Goal: Task Accomplishment & Management: Manage account settings

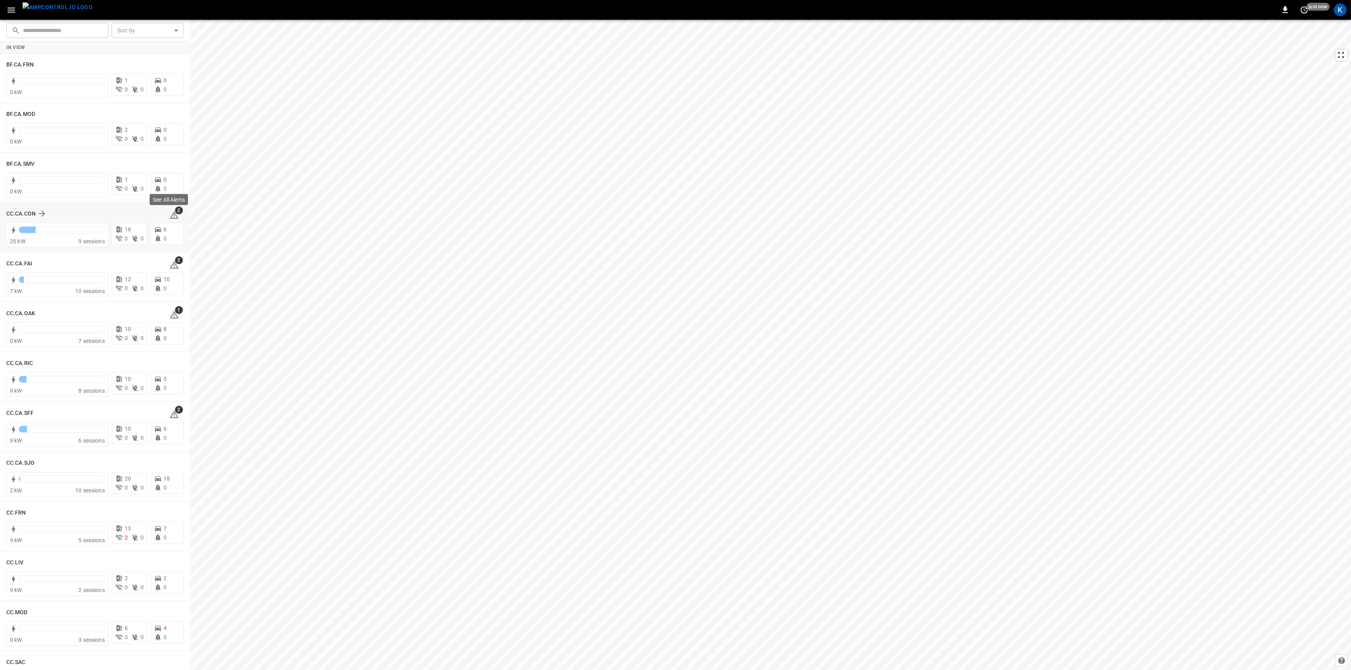
click at [175, 212] on span "2" at bounding box center [179, 211] width 8 height 8
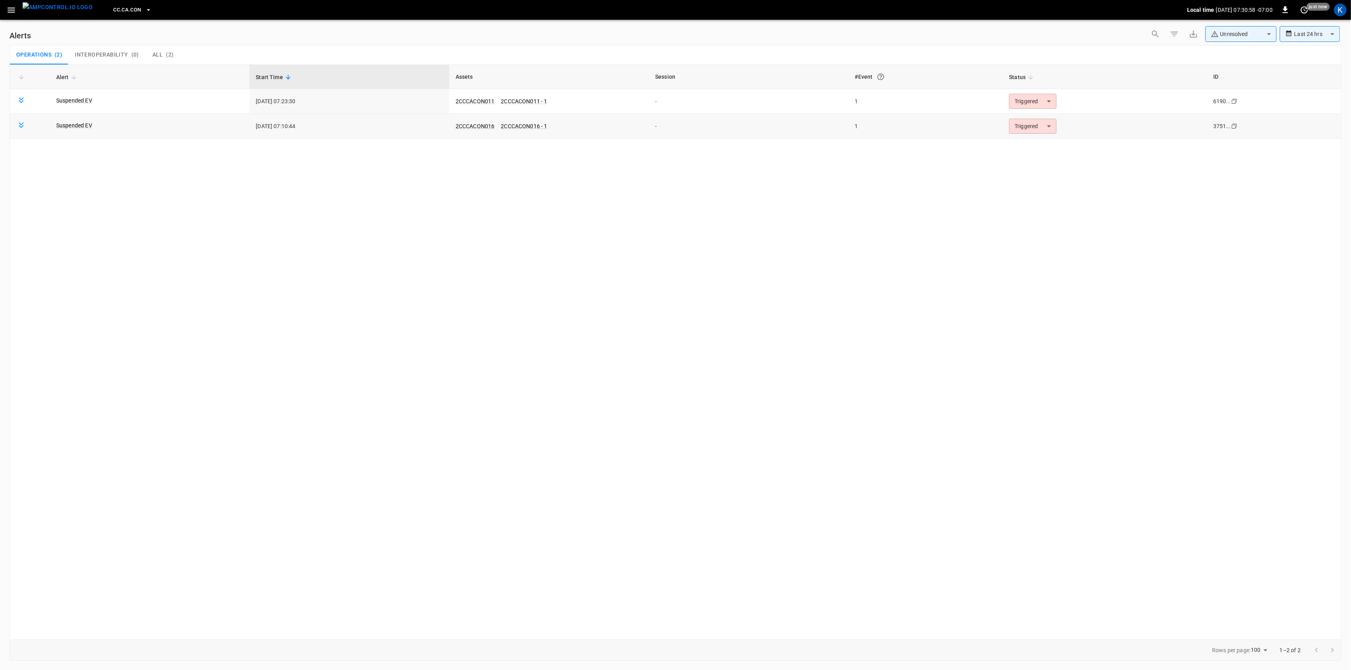
click at [1037, 121] on body "**********" at bounding box center [675, 334] width 1351 height 668
click at [1026, 144] on li "Resolved" at bounding box center [1032, 146] width 50 height 14
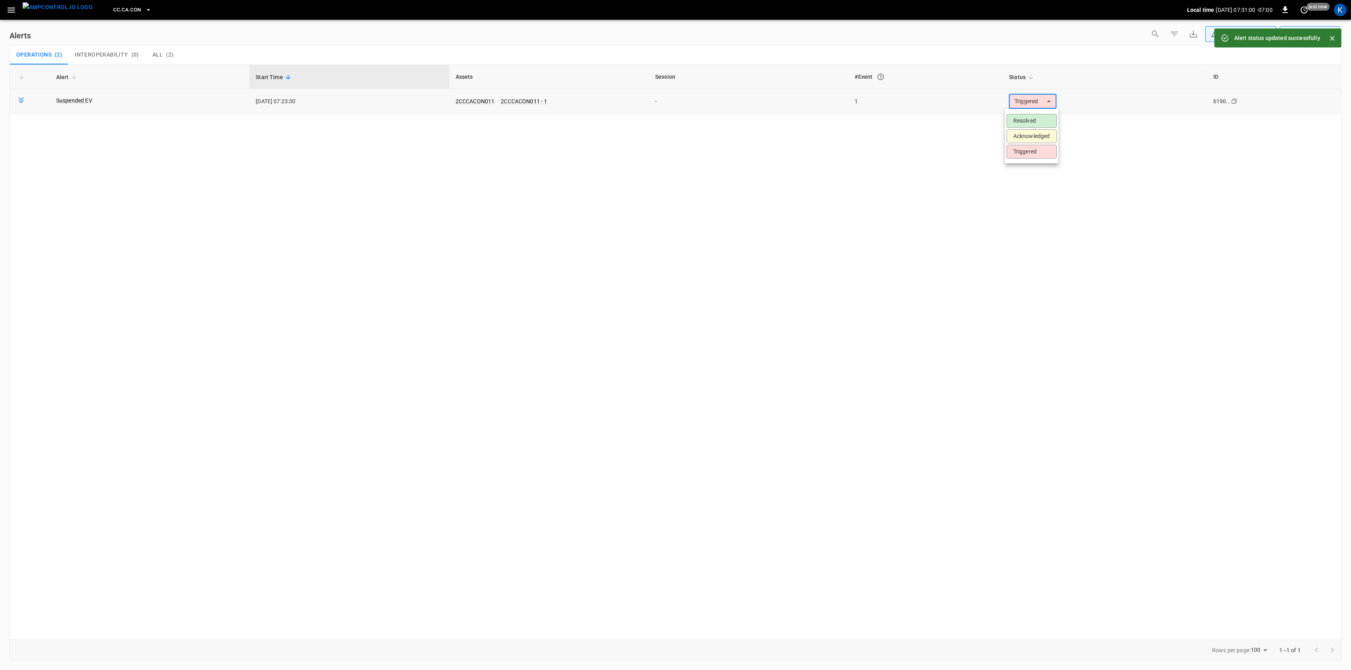
click at [1040, 102] on body "**********" at bounding box center [675, 334] width 1351 height 668
click at [1031, 118] on li "Resolved" at bounding box center [1032, 121] width 50 height 14
click at [9, 12] on icon "button" at bounding box center [12, 10] width 8 height 5
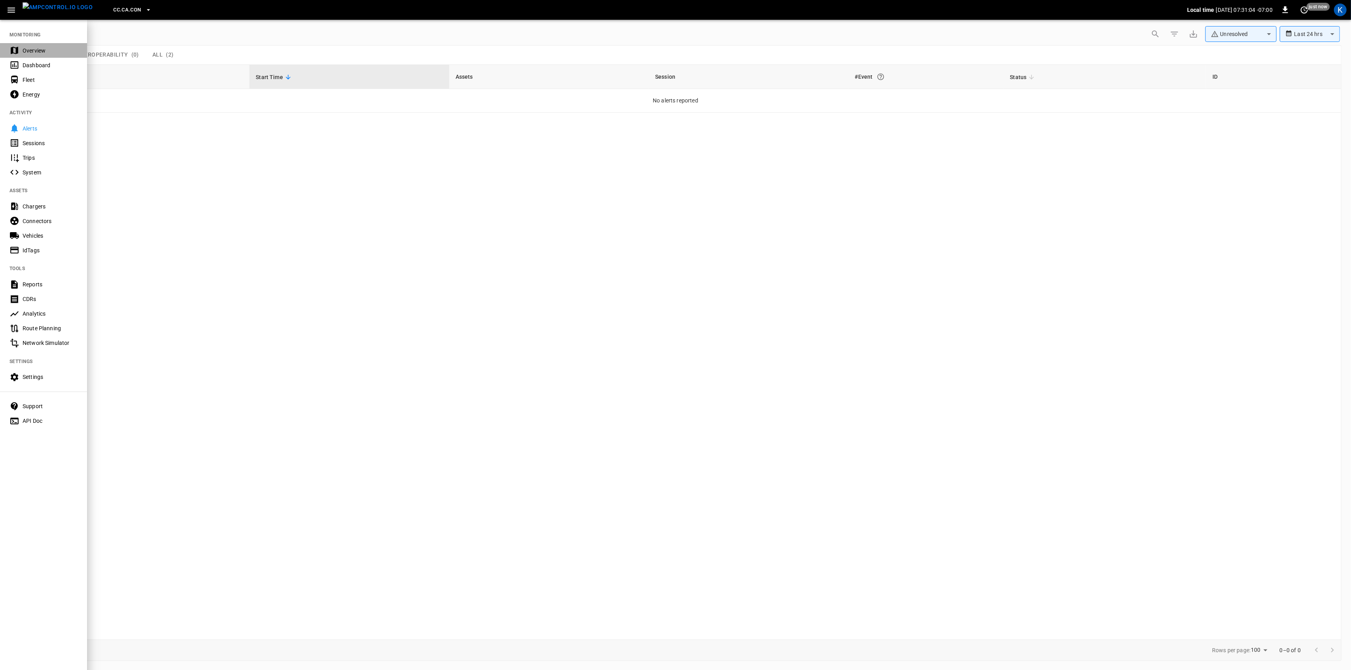
click at [20, 49] on div "Overview" at bounding box center [43, 50] width 87 height 15
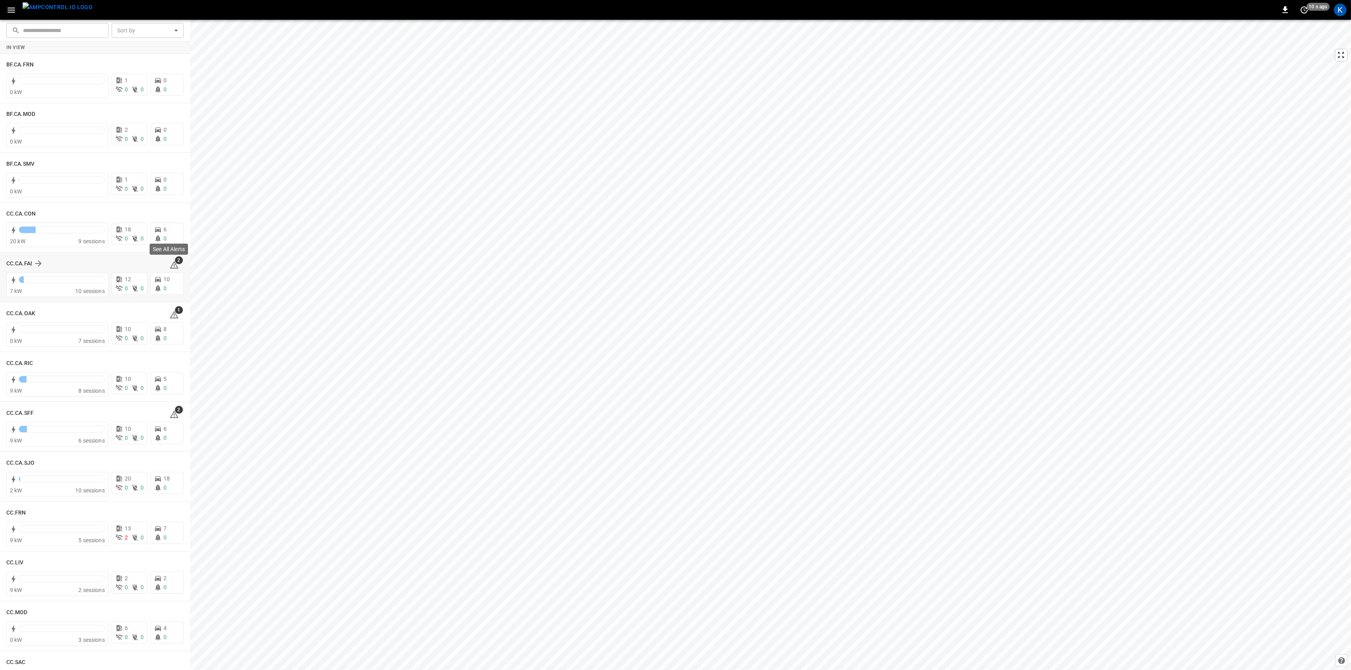
click at [172, 265] on icon at bounding box center [173, 264] width 9 height 9
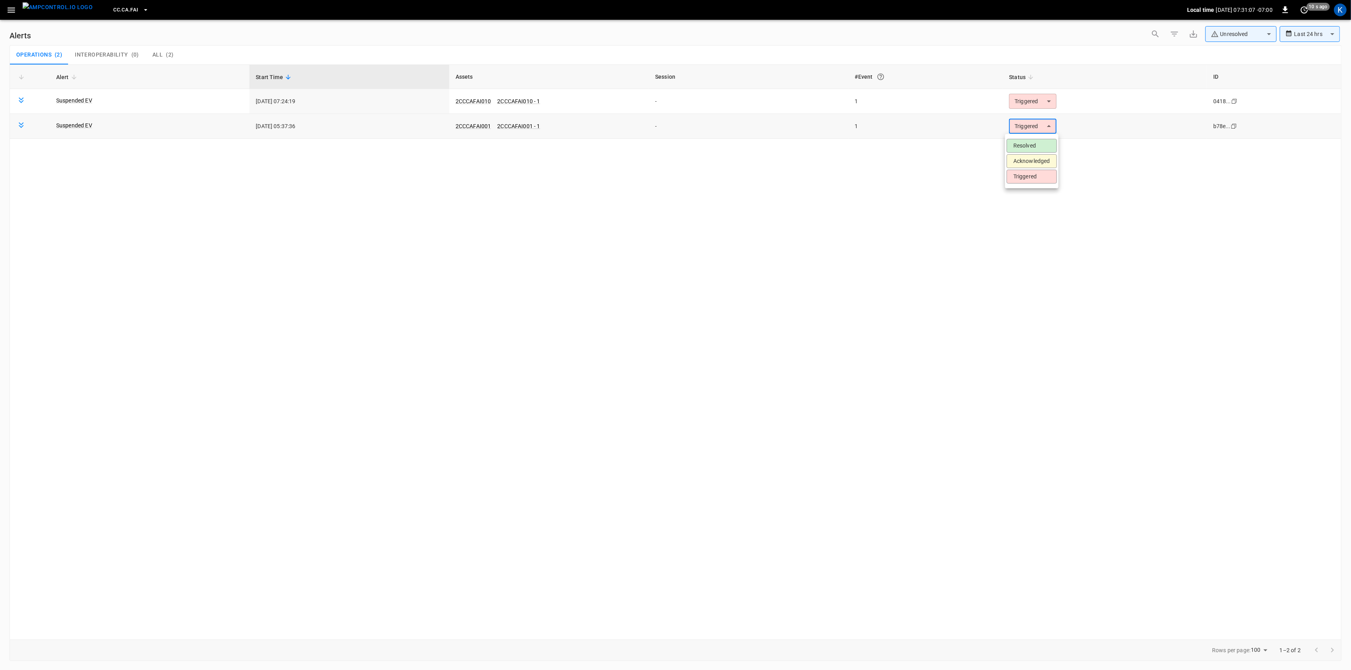
click at [1028, 130] on body "**********" at bounding box center [675, 334] width 1351 height 668
click at [1026, 141] on li "Resolved" at bounding box center [1032, 146] width 50 height 14
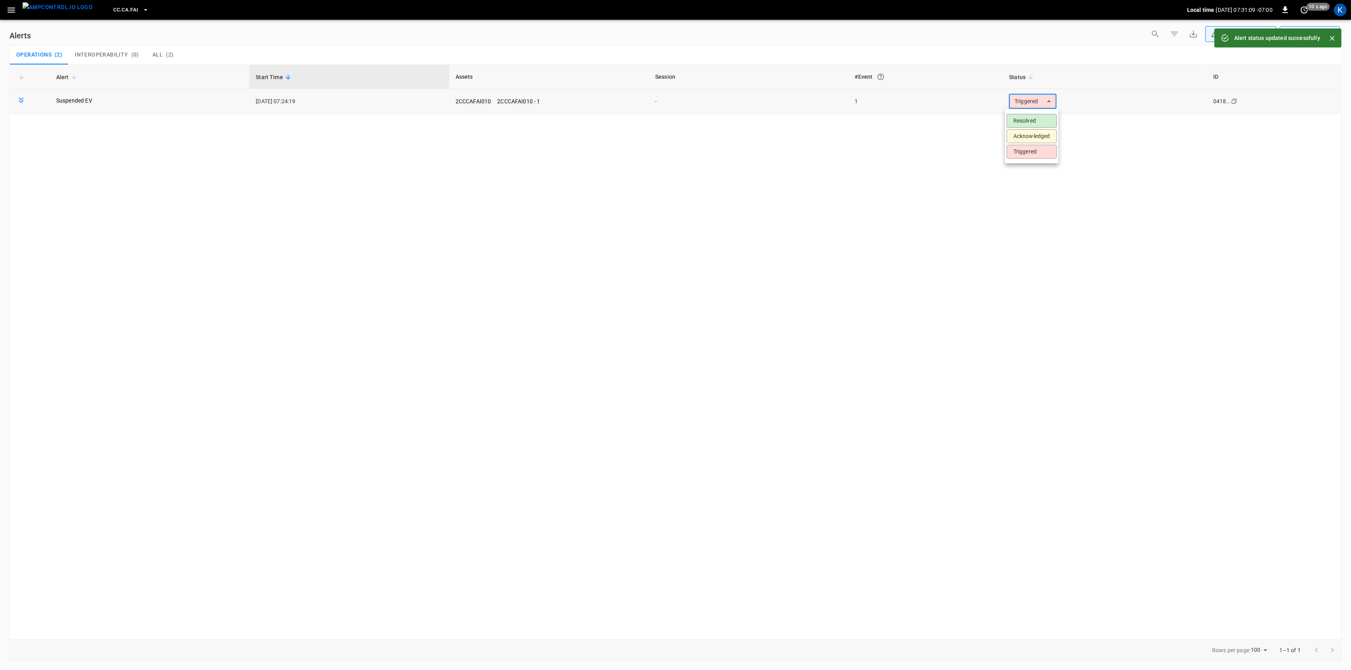
click at [1015, 100] on body "**********" at bounding box center [675, 334] width 1351 height 668
click at [1027, 122] on li "Resolved" at bounding box center [1032, 121] width 50 height 14
click at [7, 10] on icon "button" at bounding box center [11, 10] width 10 height 10
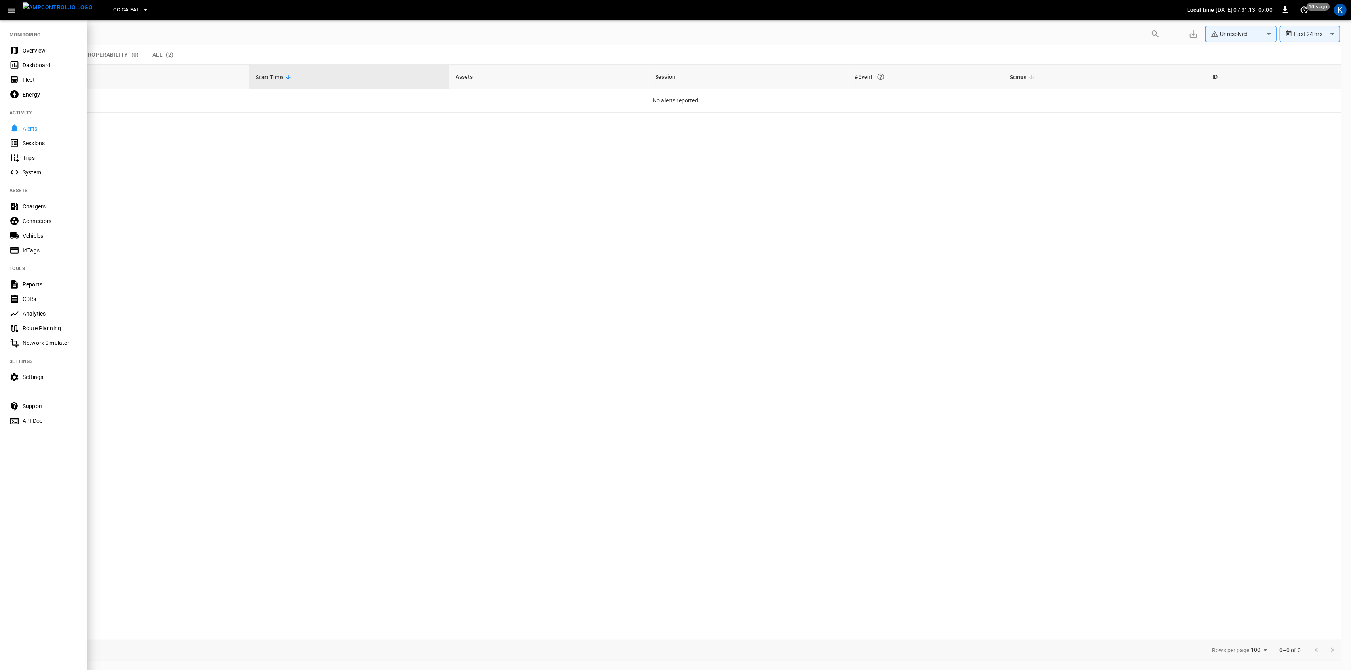
click at [24, 46] on div "Overview" at bounding box center [43, 50] width 87 height 15
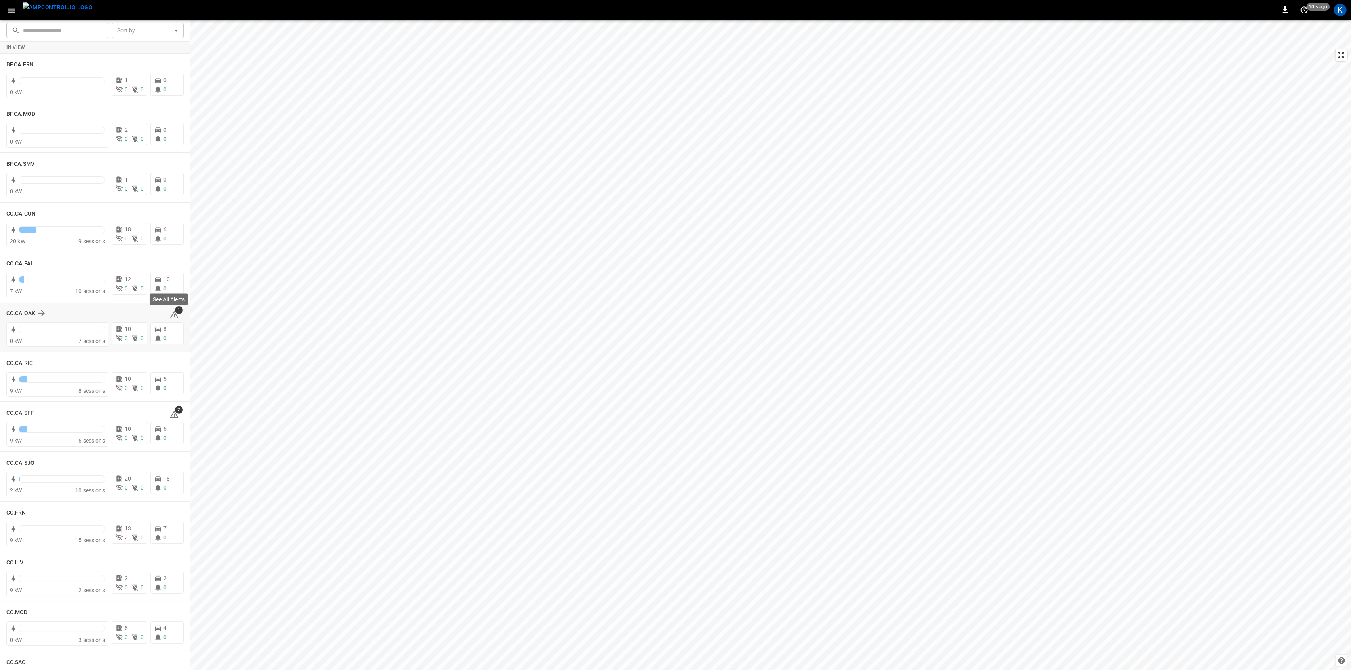
click at [171, 314] on icon at bounding box center [173, 314] width 9 height 9
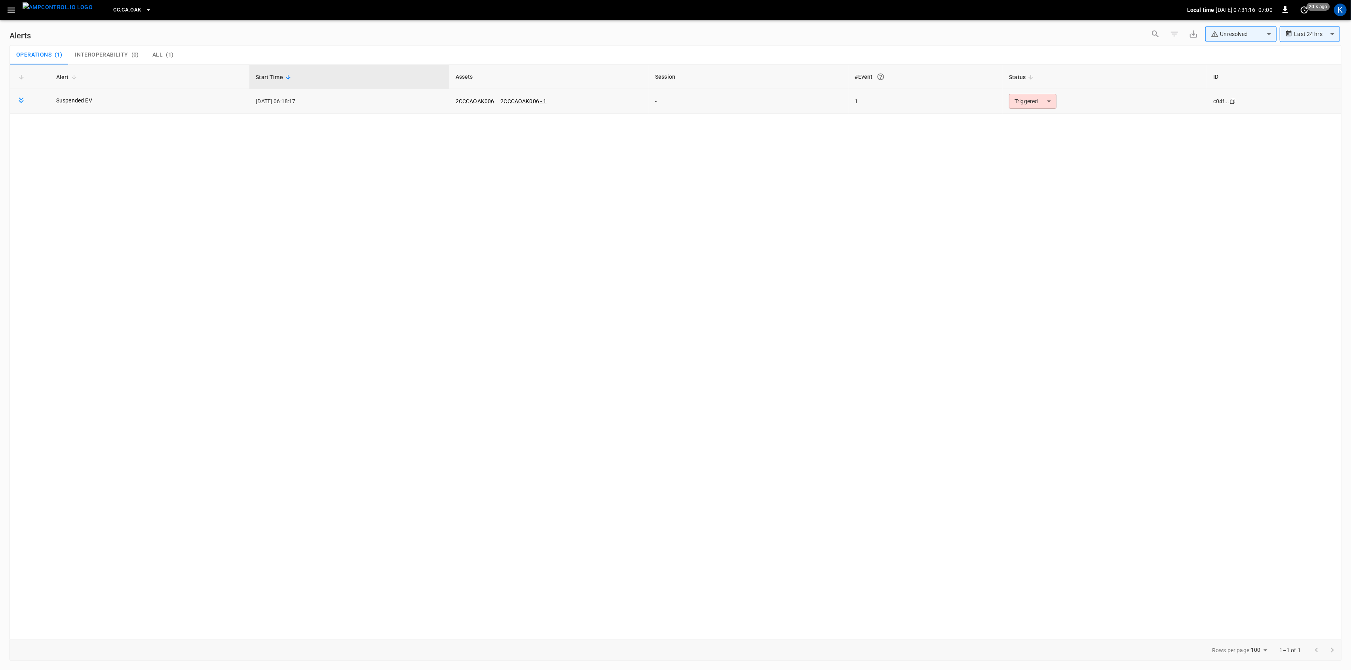
click at [1025, 103] on body "**********" at bounding box center [675, 334] width 1351 height 668
click at [1025, 120] on li "Resolved" at bounding box center [1032, 121] width 50 height 14
click at [6, 8] on button "button" at bounding box center [11, 10] width 16 height 15
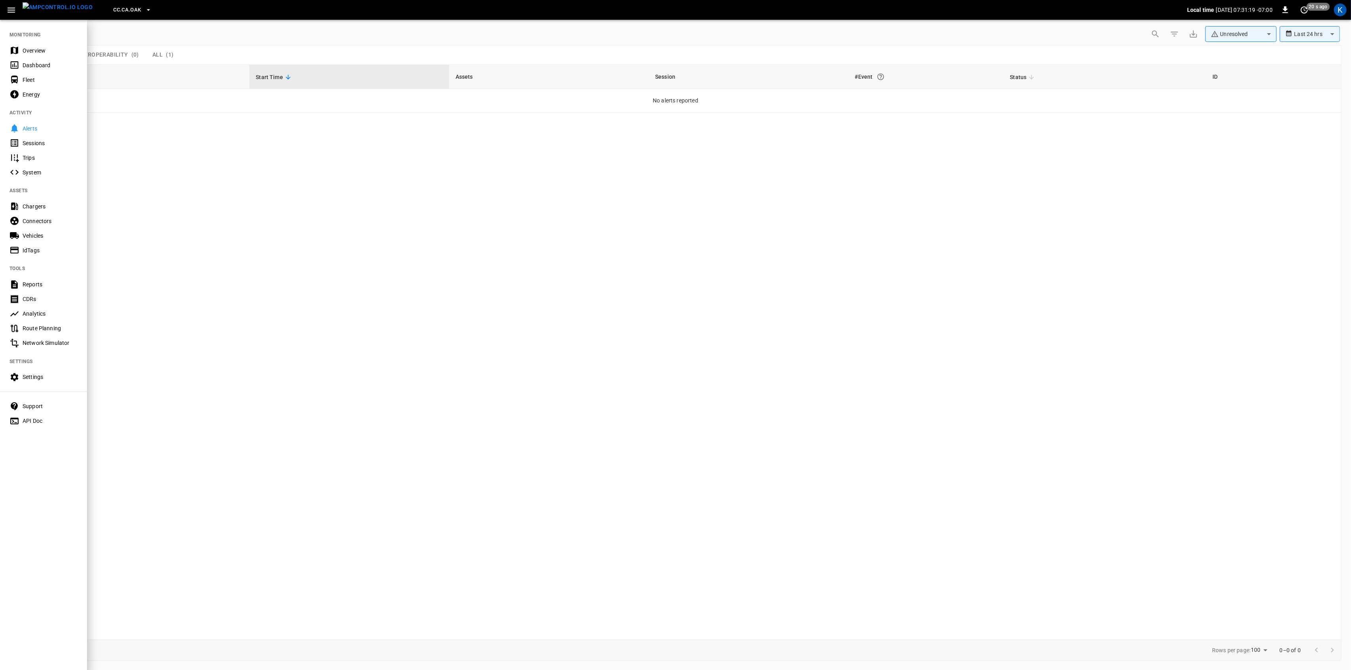
click at [29, 51] on div "Overview" at bounding box center [50, 51] width 55 height 8
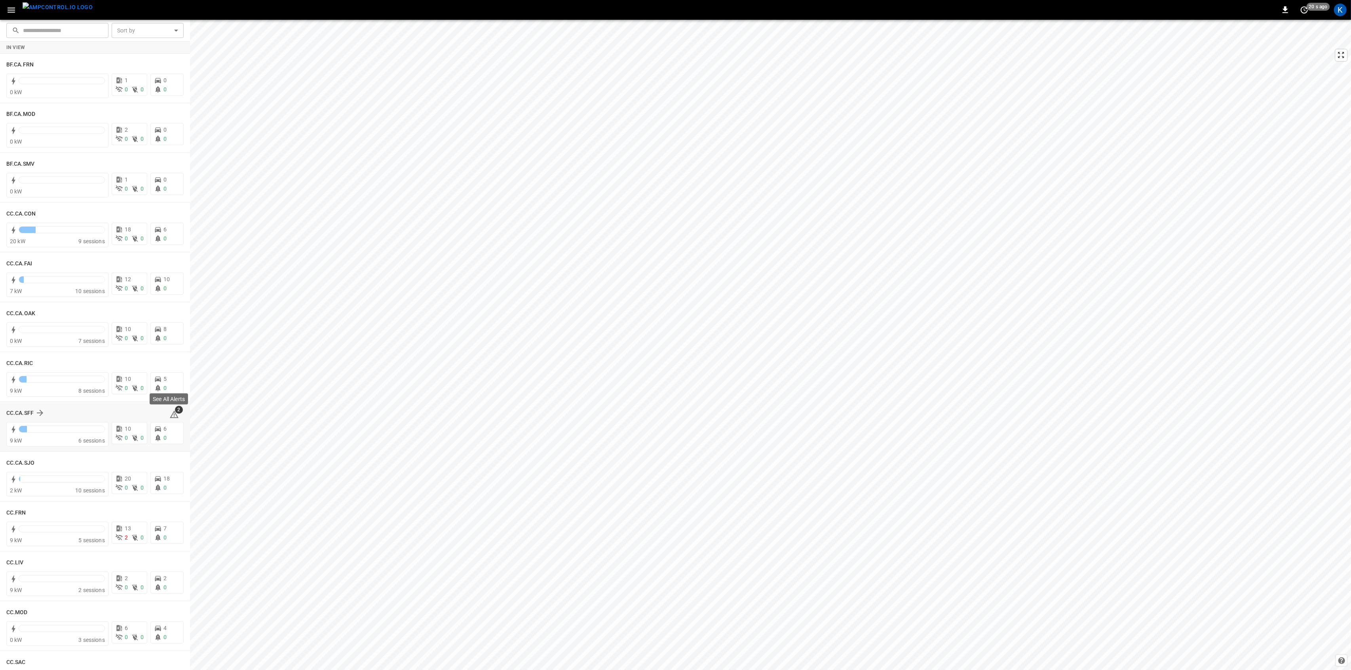
click at [175, 410] on div "See All Alerts" at bounding box center [169, 401] width 40 height 17
click at [175, 412] on span "2" at bounding box center [179, 410] width 8 height 8
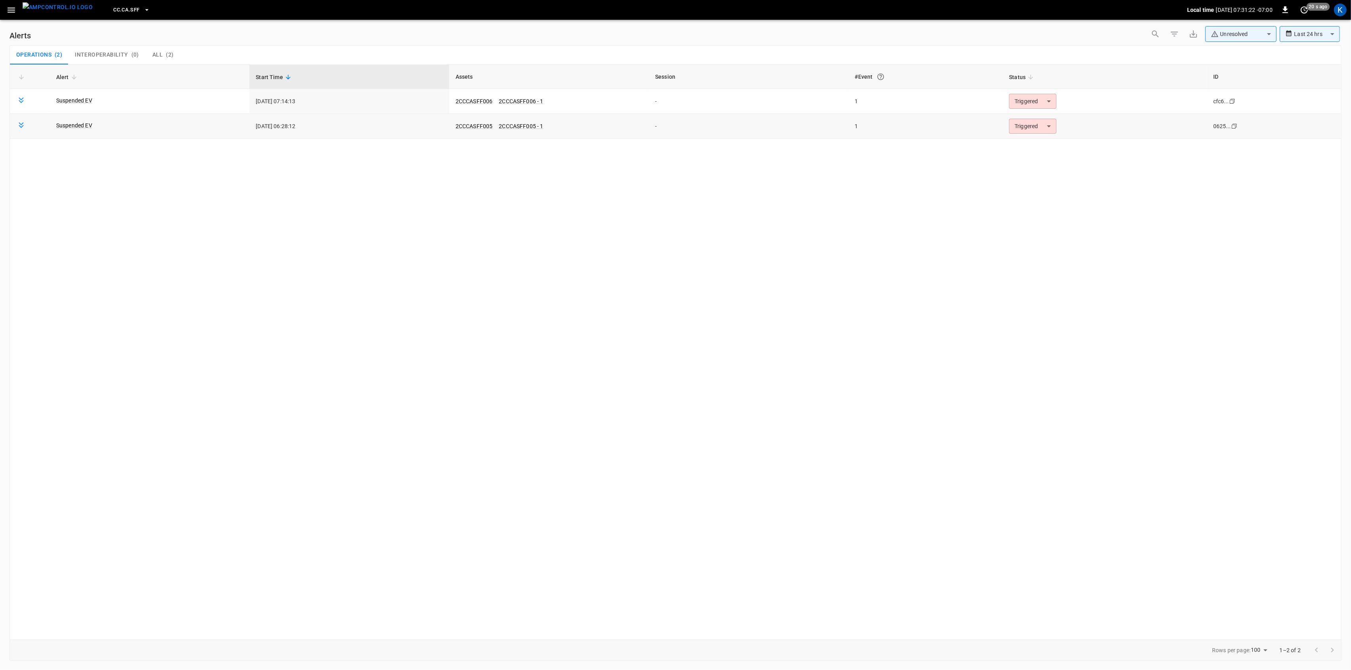
click at [1036, 127] on body "**********" at bounding box center [675, 334] width 1351 height 668
click at [1029, 144] on li "Resolved" at bounding box center [1032, 146] width 50 height 14
click at [1033, 104] on body "**********" at bounding box center [675, 334] width 1351 height 668
click at [1026, 119] on li "Resolved" at bounding box center [1032, 121] width 50 height 14
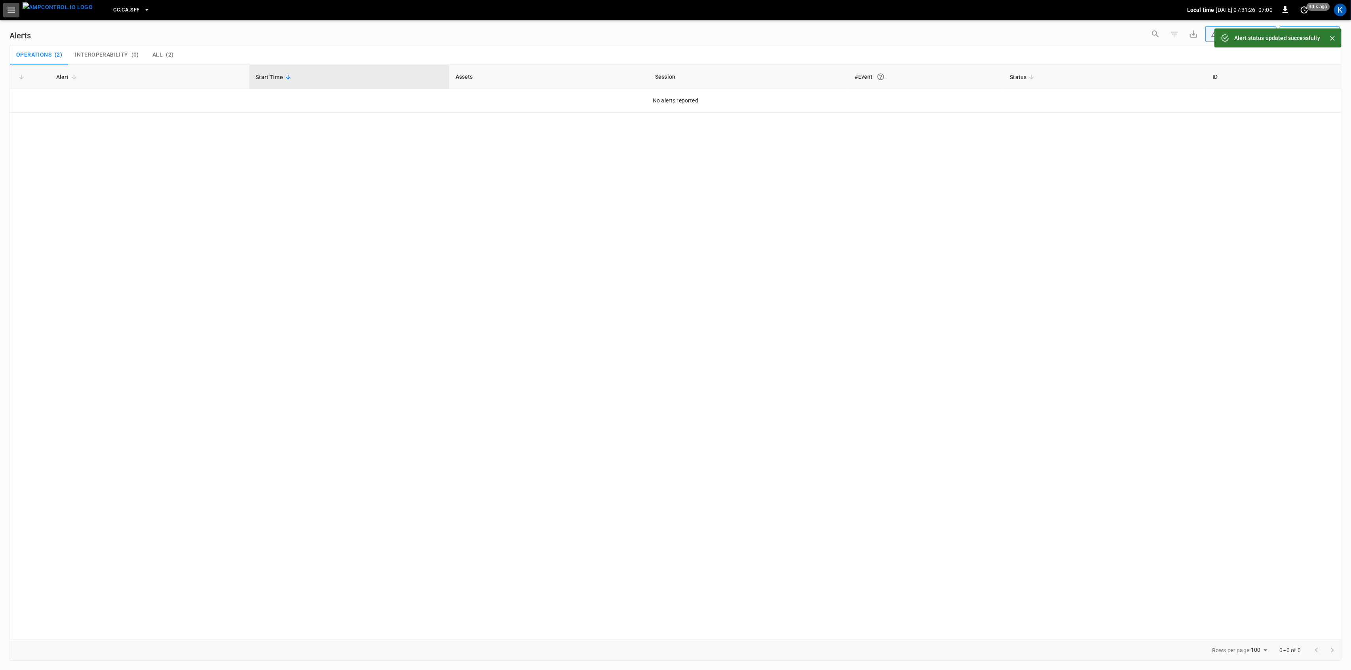
click at [9, 8] on icon "button" at bounding box center [11, 10] width 10 height 10
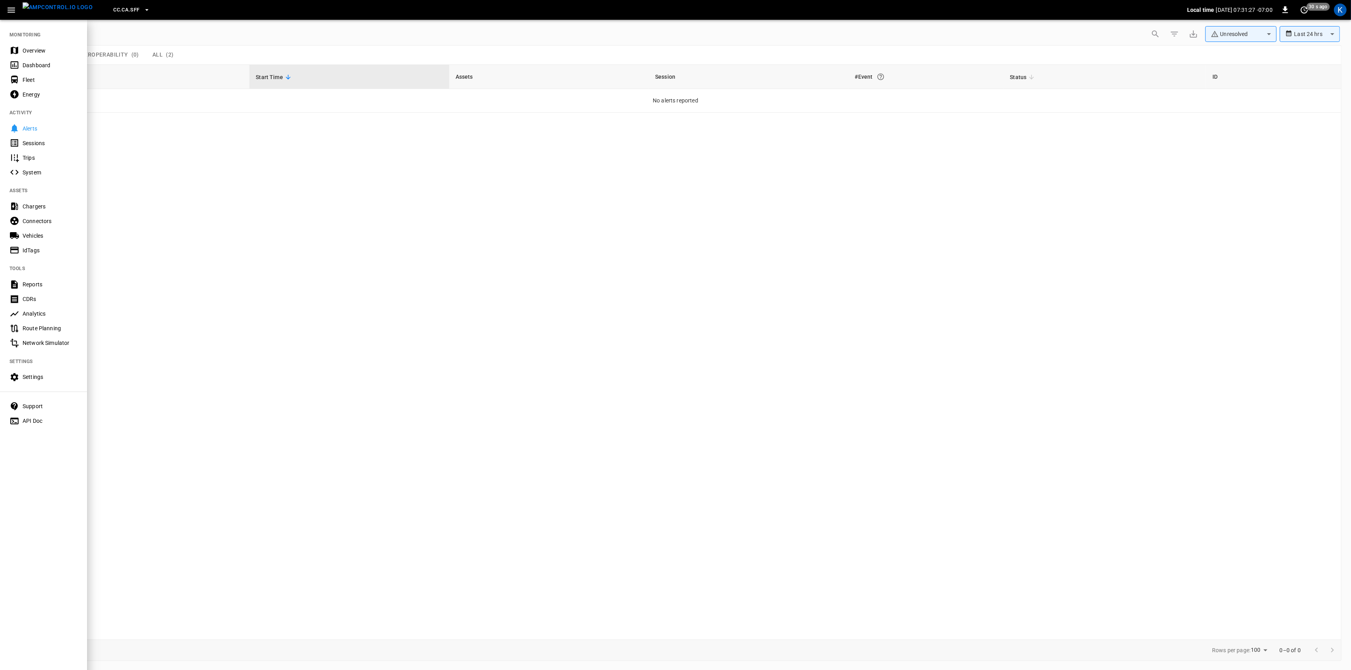
click at [25, 50] on div "Overview" at bounding box center [50, 51] width 55 height 8
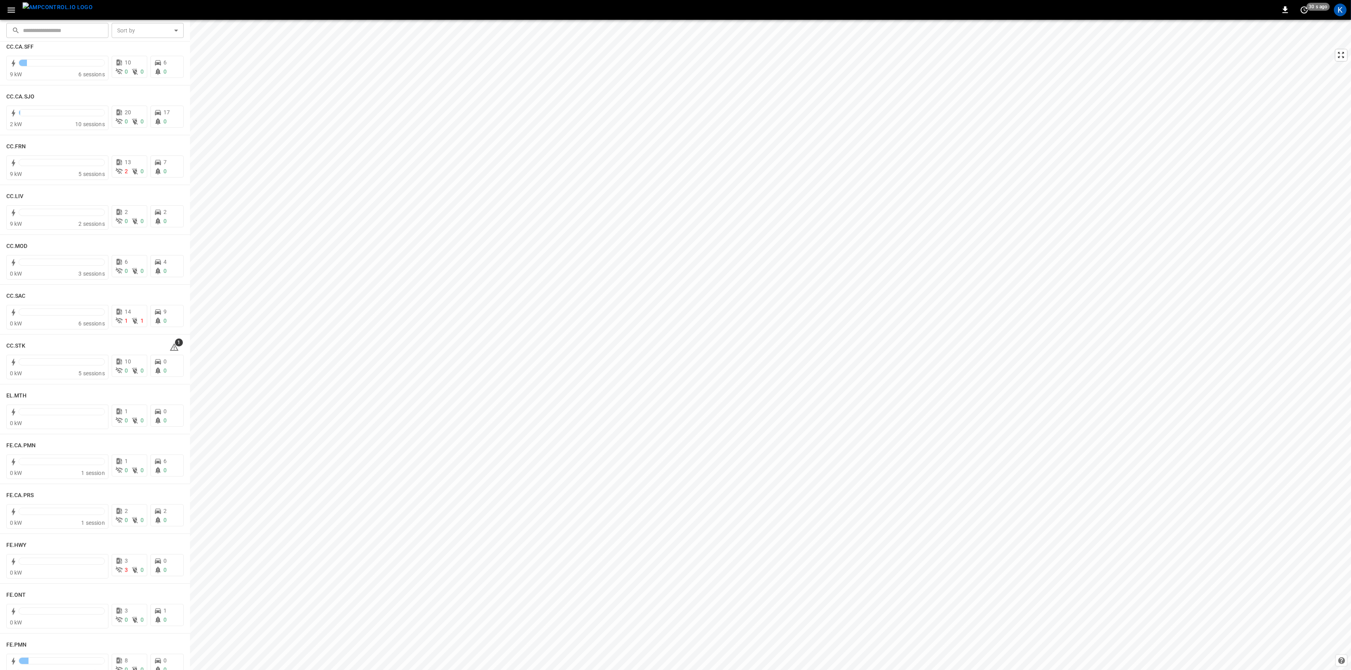
scroll to position [369, 0]
click at [117, 169] on icon at bounding box center [119, 169] width 8 height 8
click at [170, 396] on icon at bounding box center [174, 397] width 9 height 8
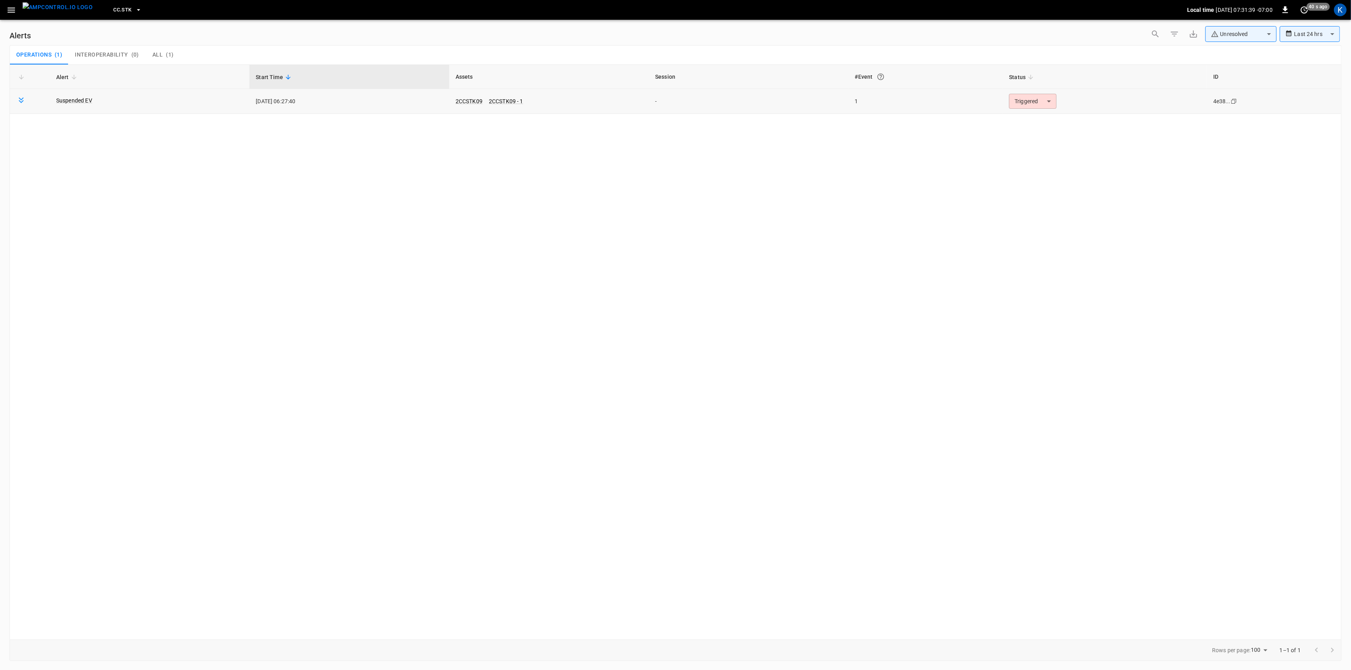
click at [1036, 101] on body "**********" at bounding box center [675, 334] width 1351 height 668
click at [1016, 118] on li "Resolved" at bounding box center [1032, 121] width 50 height 14
click at [12, 11] on icon "button" at bounding box center [12, 10] width 8 height 5
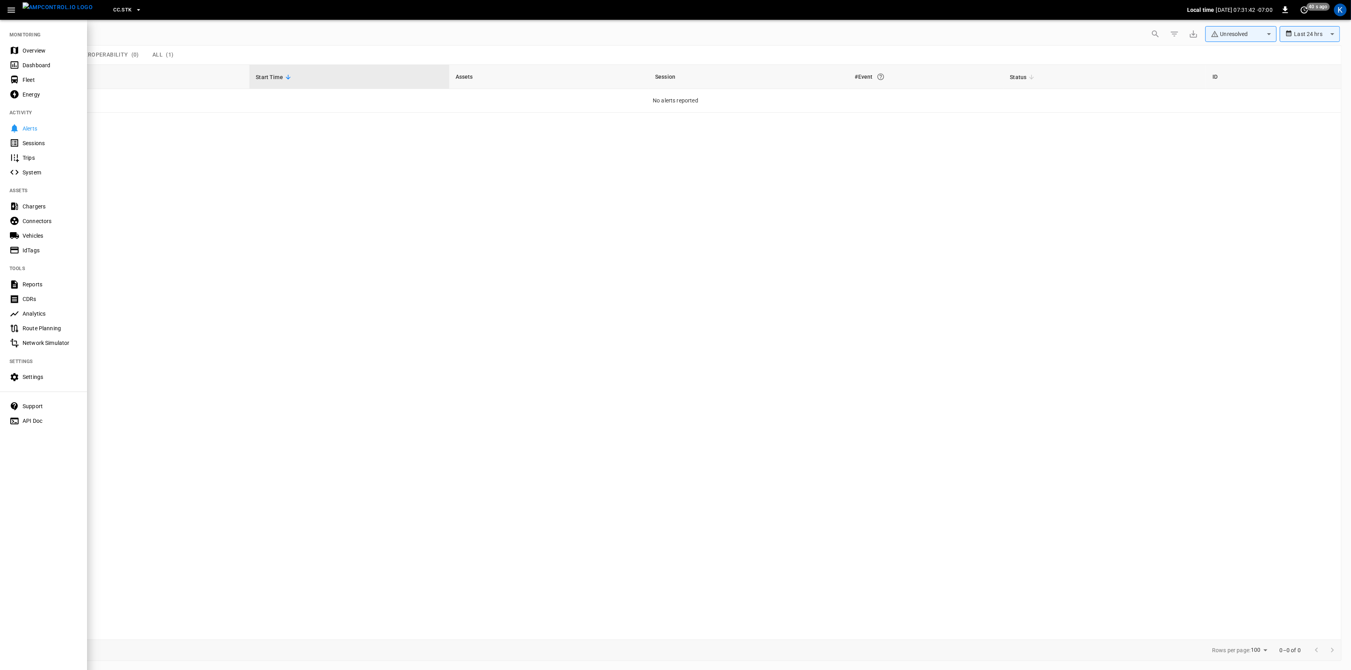
click at [26, 38] on nav "MONITORING Overview Dashboard Fleet Energy ACTIVITY Alerts Sessions Trips Syste…" at bounding box center [43, 225] width 87 height 413
click at [25, 48] on div "Overview" at bounding box center [50, 51] width 55 height 8
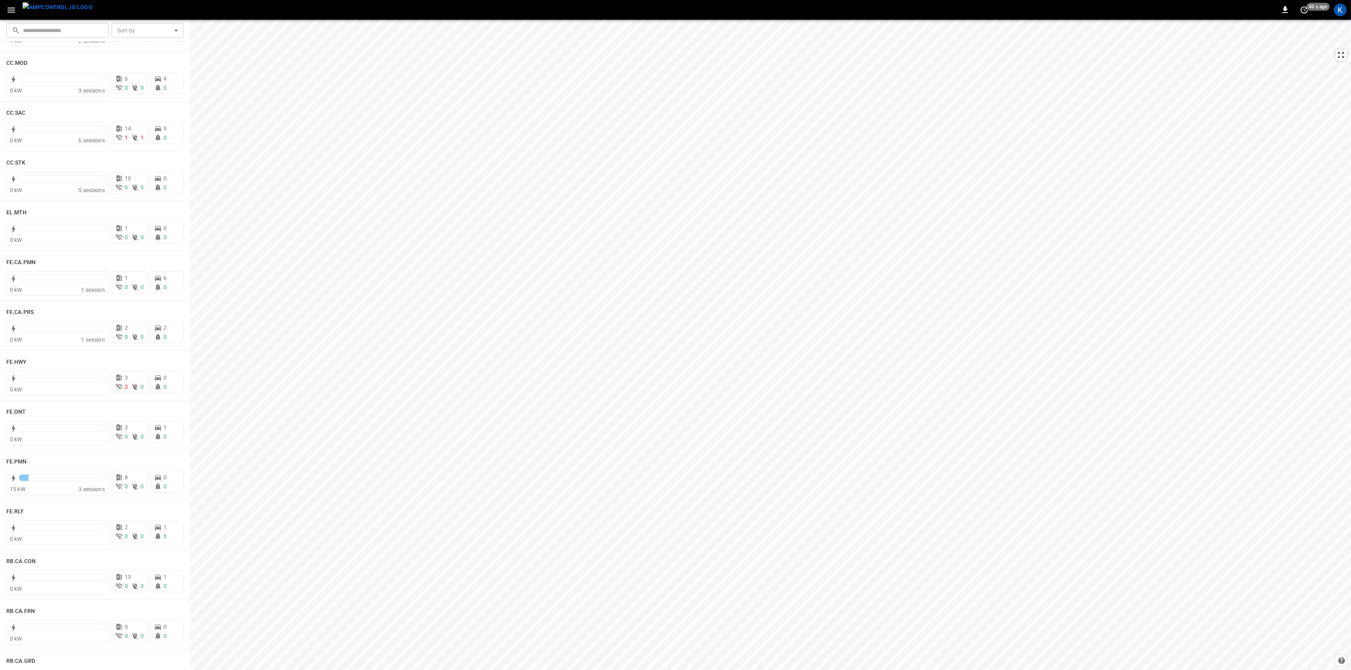
scroll to position [580, 0]
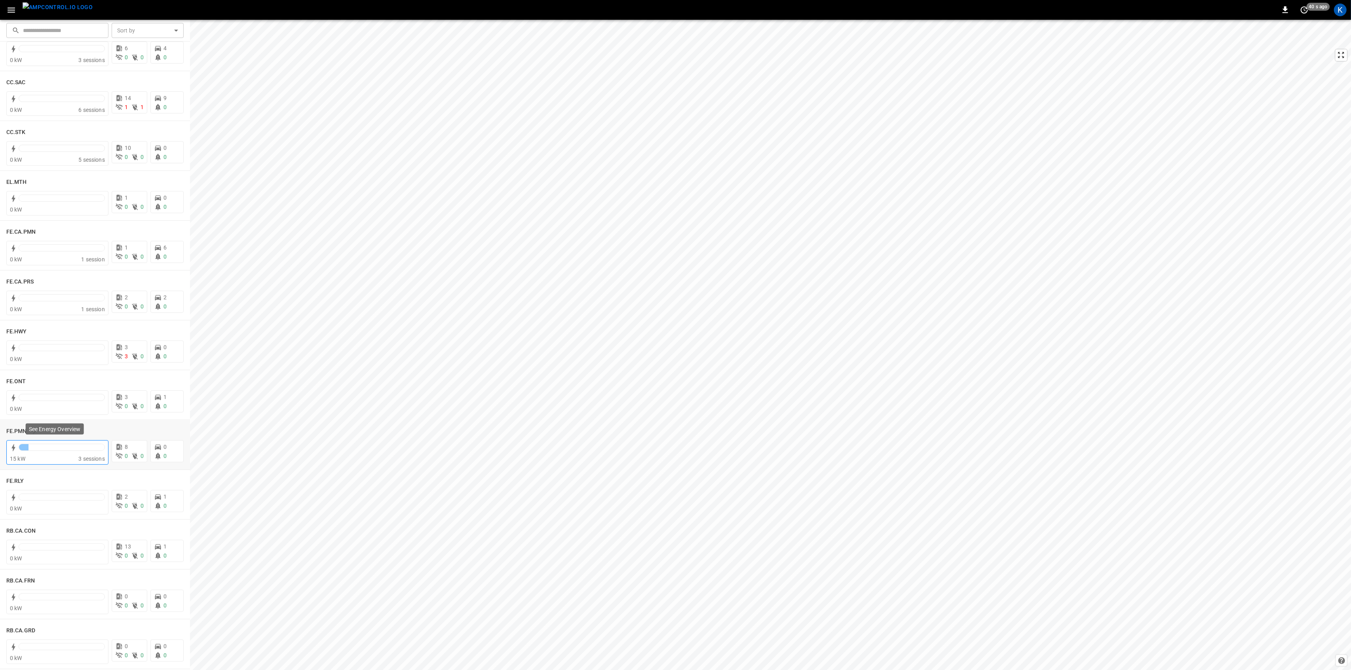
click at [68, 450] on div at bounding box center [61, 447] width 85 height 6
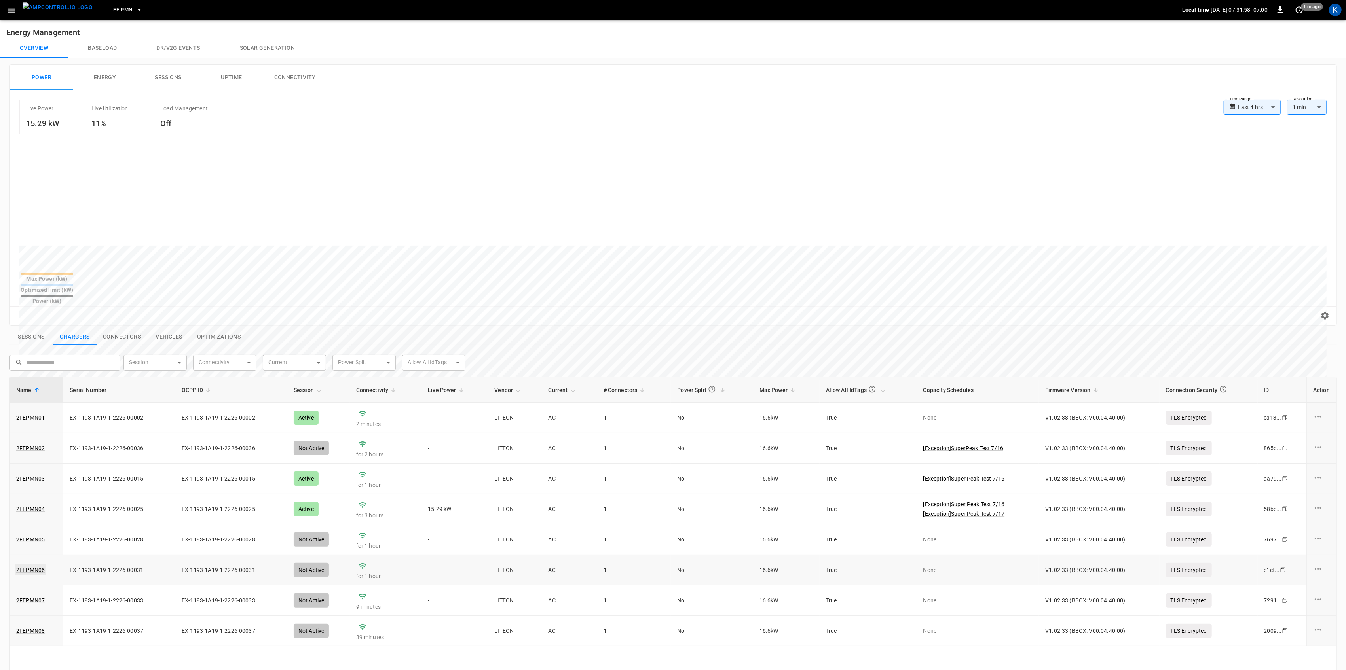
click at [26, 565] on link "2FEPMN06" at bounding box center [31, 570] width 32 height 11
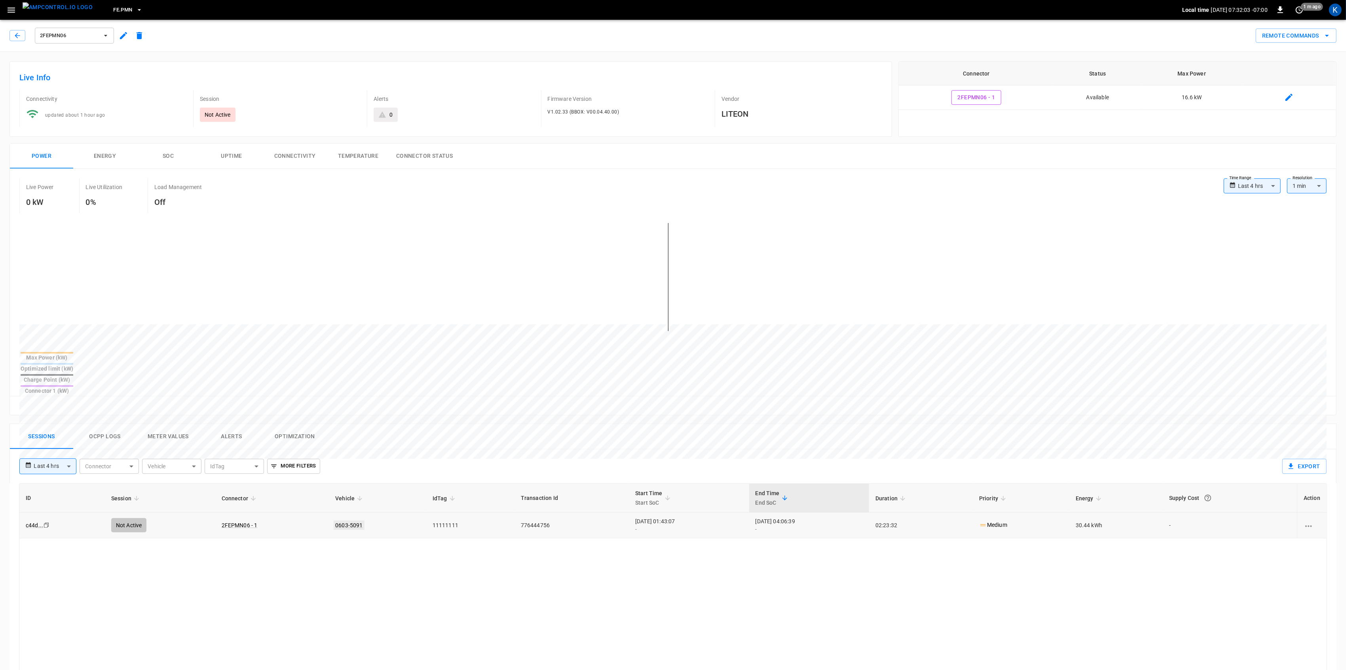
click at [334, 521] on link "0603-5091" at bounding box center [349, 525] width 30 height 9
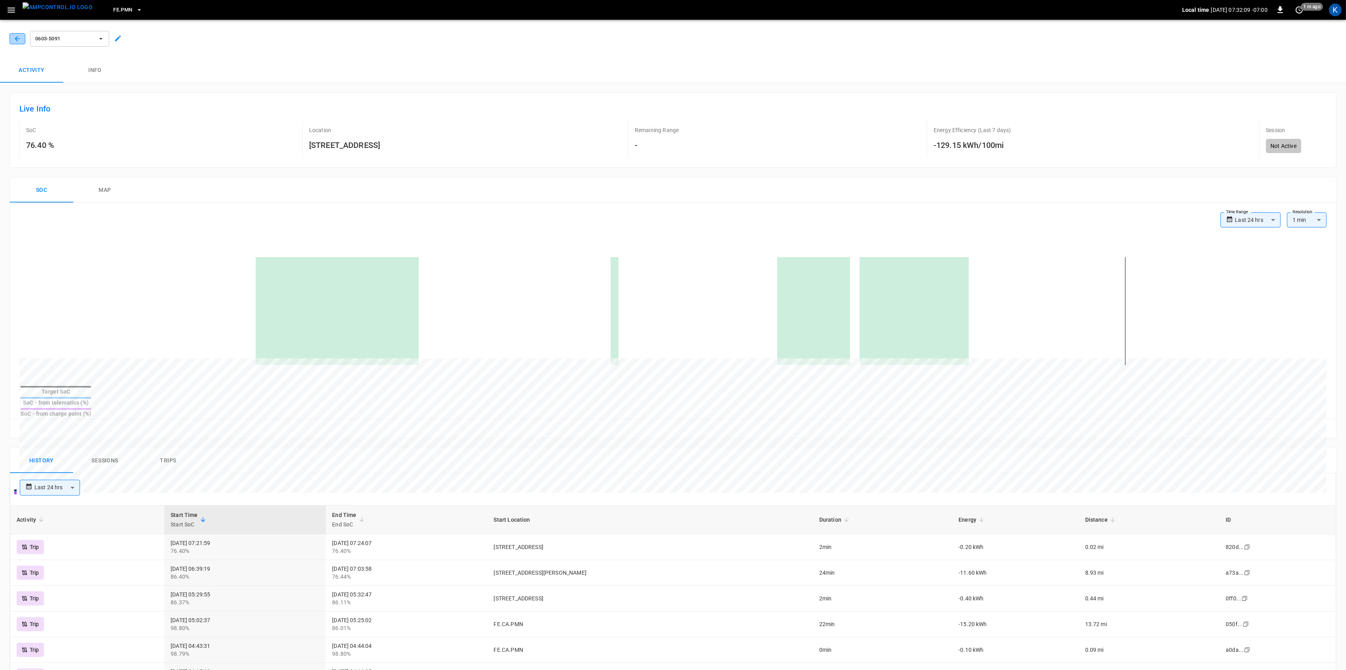
click at [25, 36] on button "button" at bounding box center [17, 38] width 16 height 11
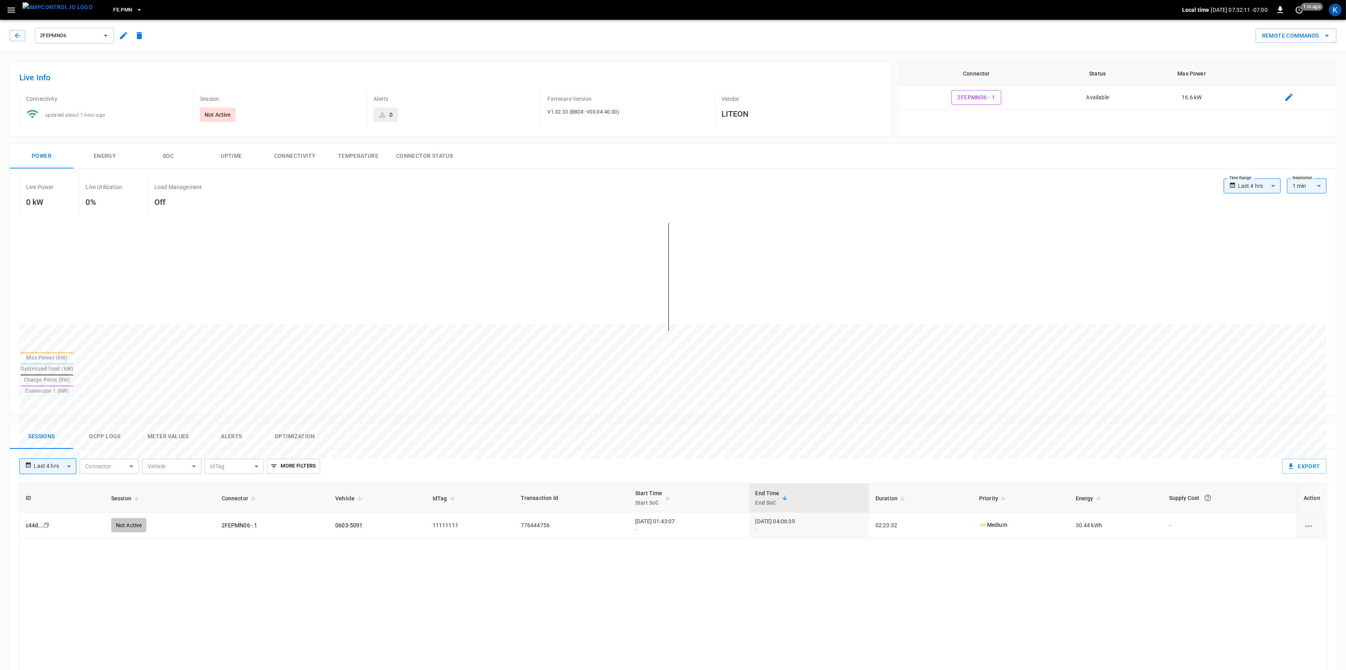
click at [15, 6] on icon "button" at bounding box center [11, 10] width 10 height 10
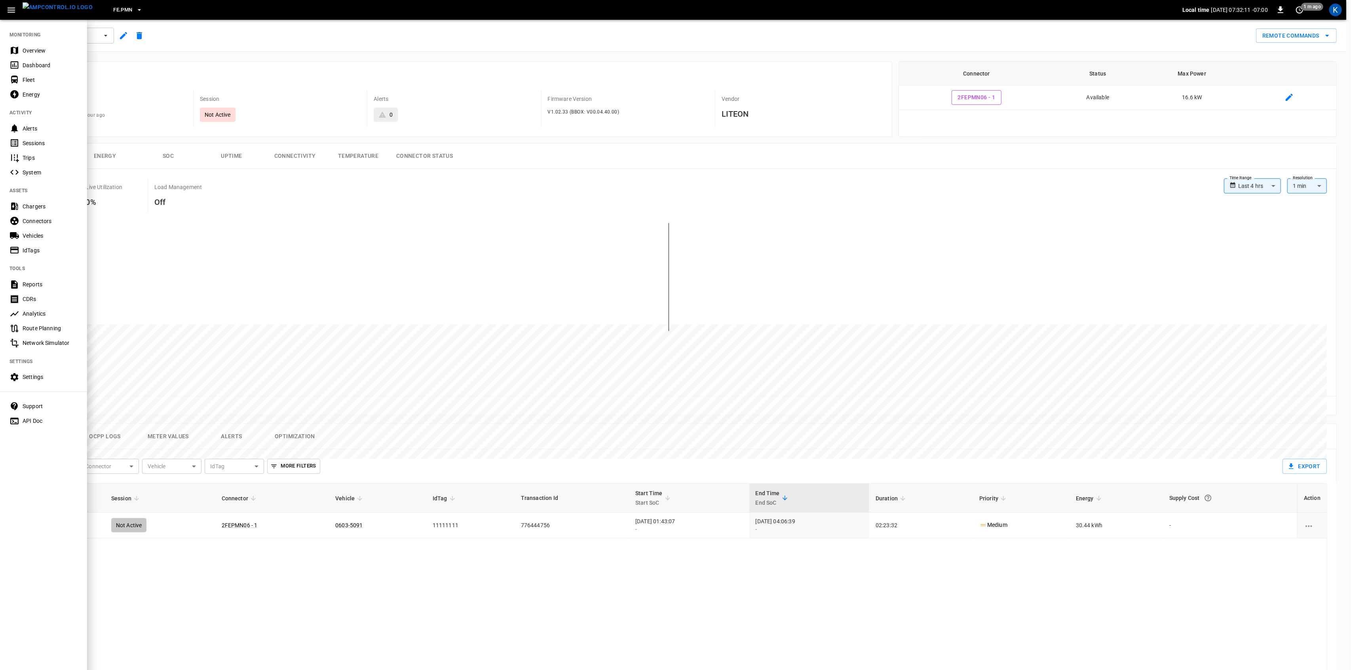
click at [31, 49] on div "Overview" at bounding box center [50, 51] width 55 height 8
